Goal: Task Accomplishment & Management: Use online tool/utility

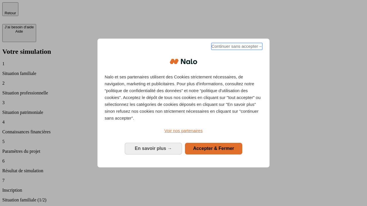
click at [236, 47] on span "Continuer sans accepter →" at bounding box center [236, 46] width 51 height 7
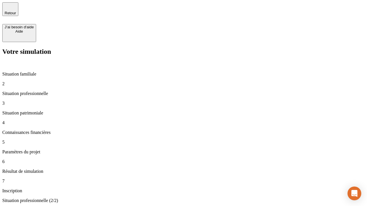
type input "70 000"
type input "1 000"
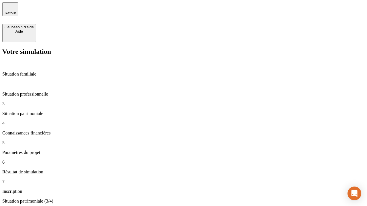
type input "800"
type input "6"
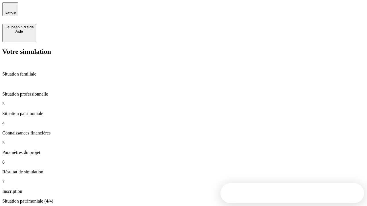
type input "400"
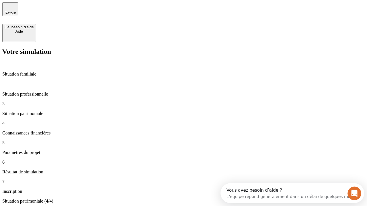
type input "3"
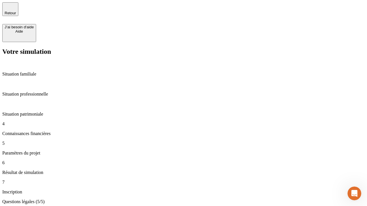
type input "35"
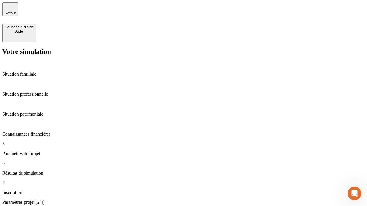
type input "500"
type input "640"
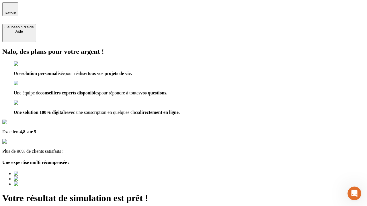
type input "[EMAIL_ADDRESS][DOMAIN_NAME]"
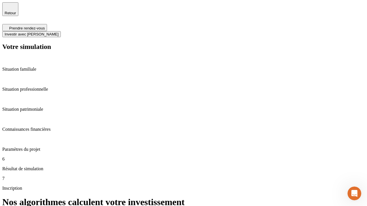
scroll to position [2, 0]
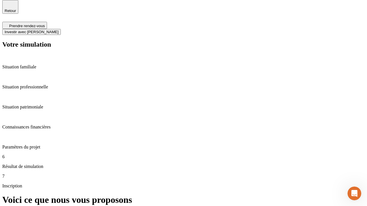
click at [58, 30] on span "Investir avec [PERSON_NAME]" at bounding box center [32, 32] width 54 height 4
